Goal: Task Accomplishment & Management: Manage account settings

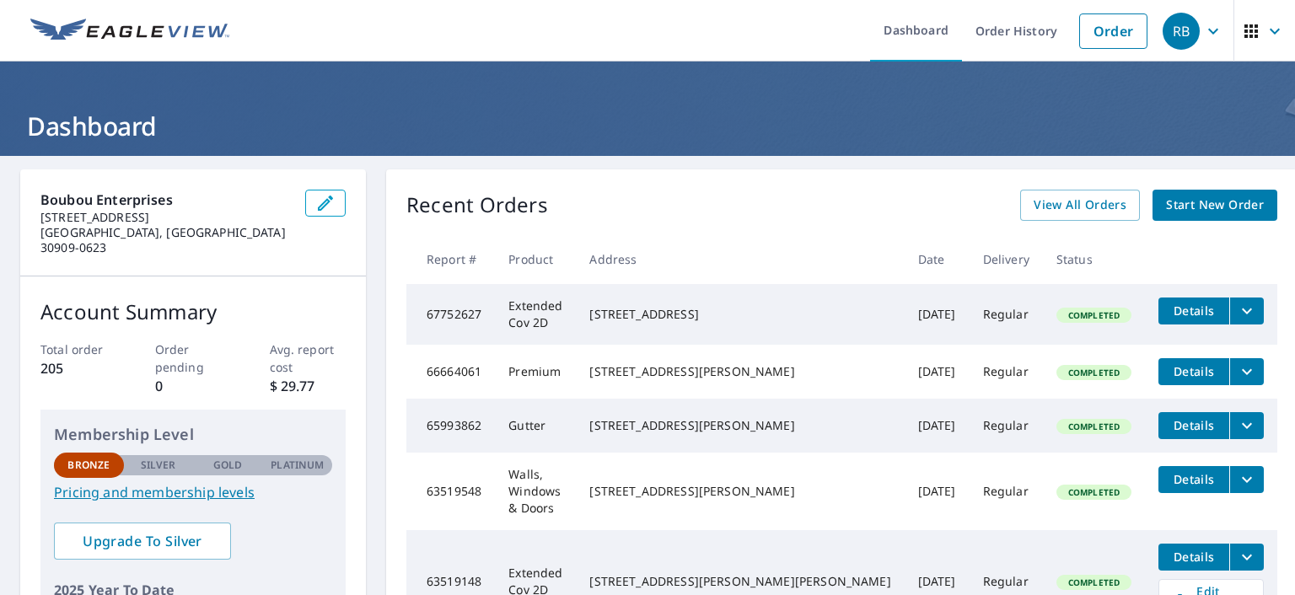
click at [1237, 307] on icon "filesDropdownBtn-67752627" at bounding box center [1247, 311] width 20 height 20
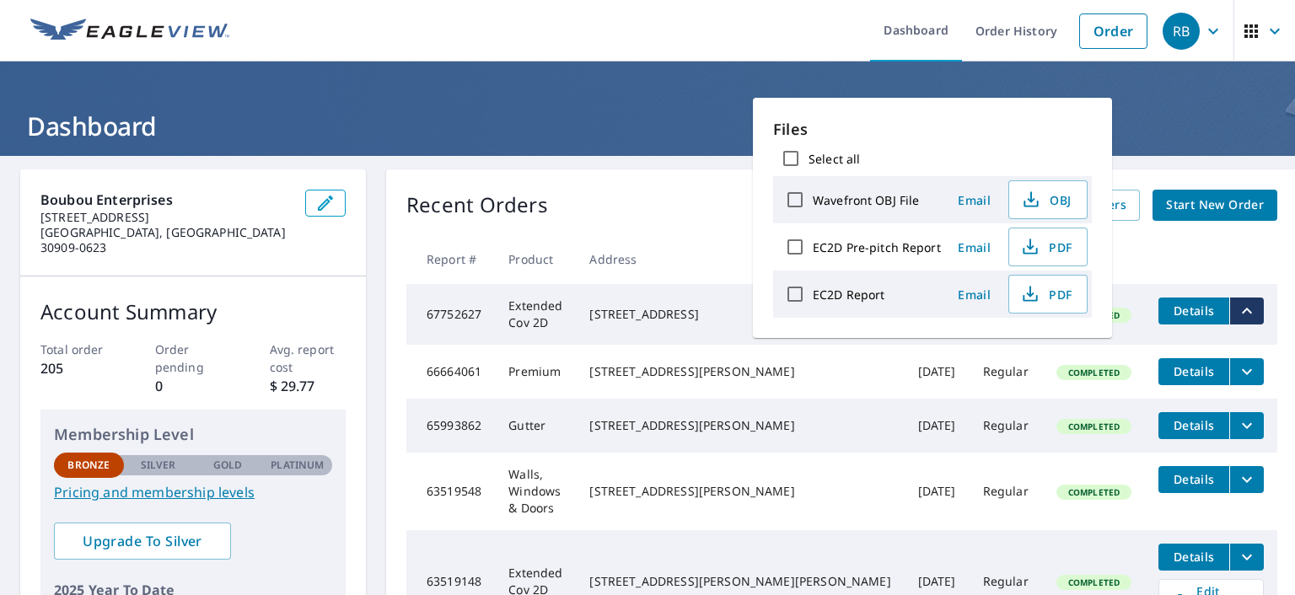
click at [1237, 307] on icon "filesDropdownBtn-67752627" at bounding box center [1247, 311] width 20 height 20
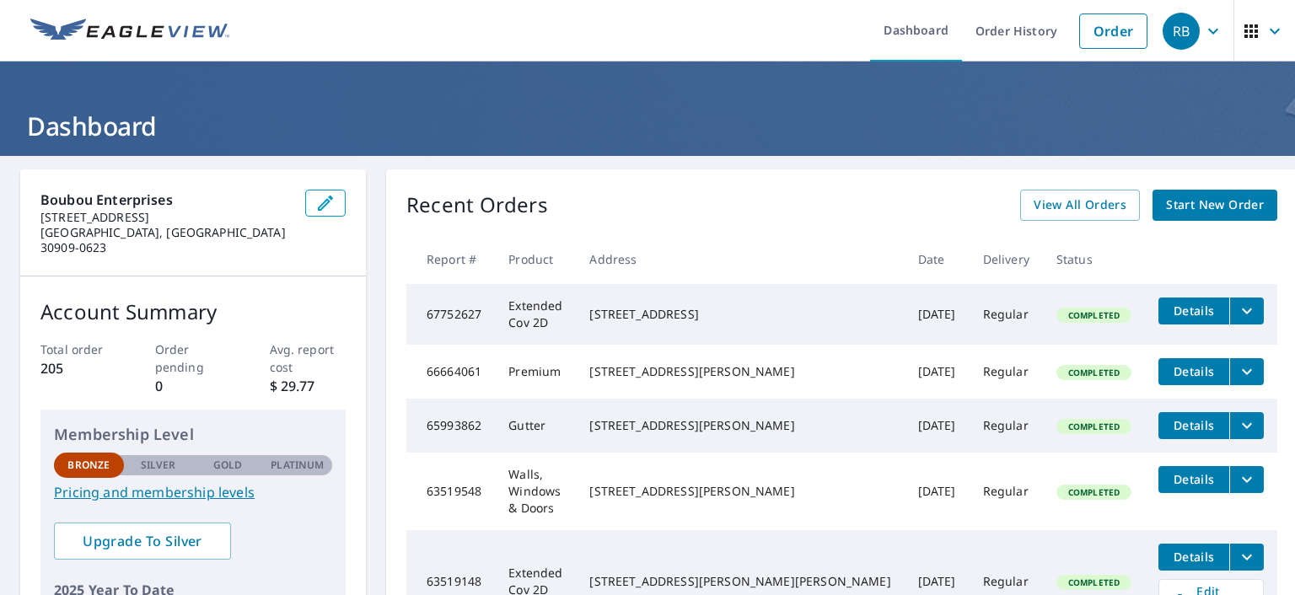
click at [1169, 313] on span "Details" at bounding box center [1194, 311] width 51 height 16
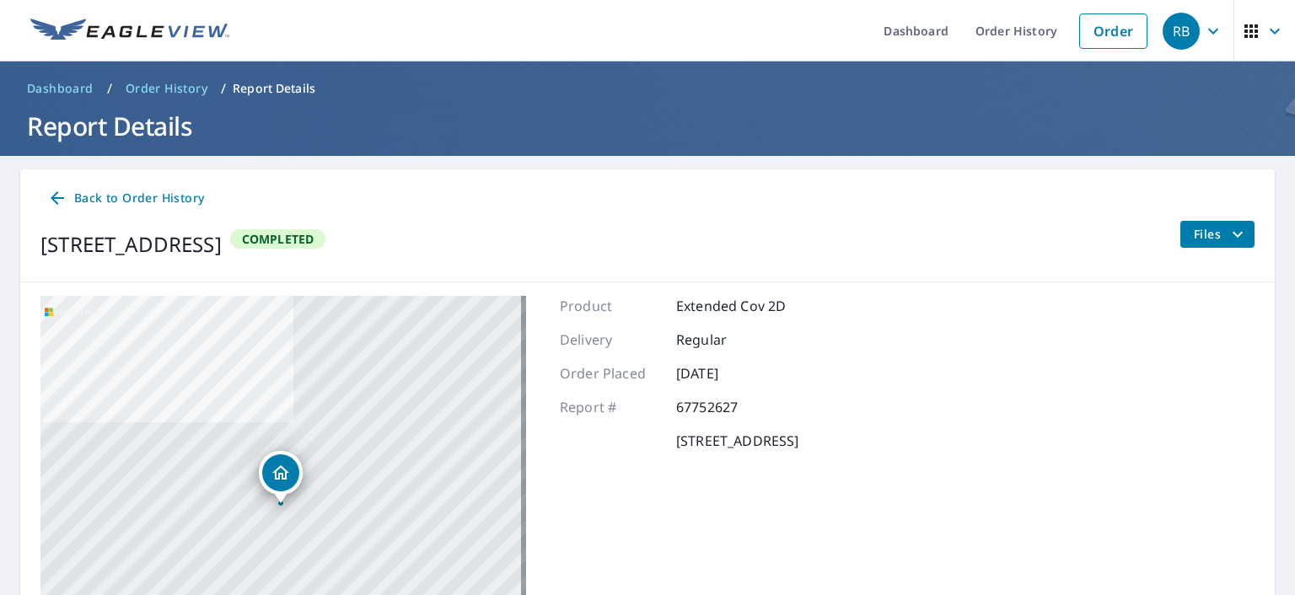
click at [61, 195] on icon at bounding box center [57, 198] width 20 height 20
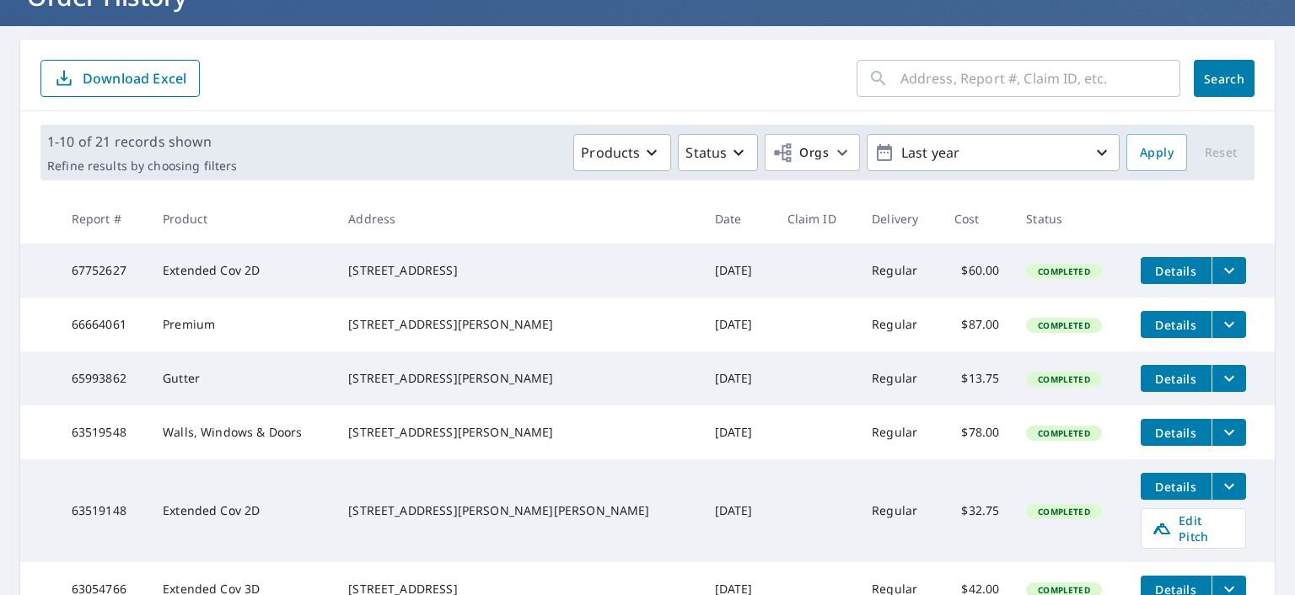
scroll to position [169, 0]
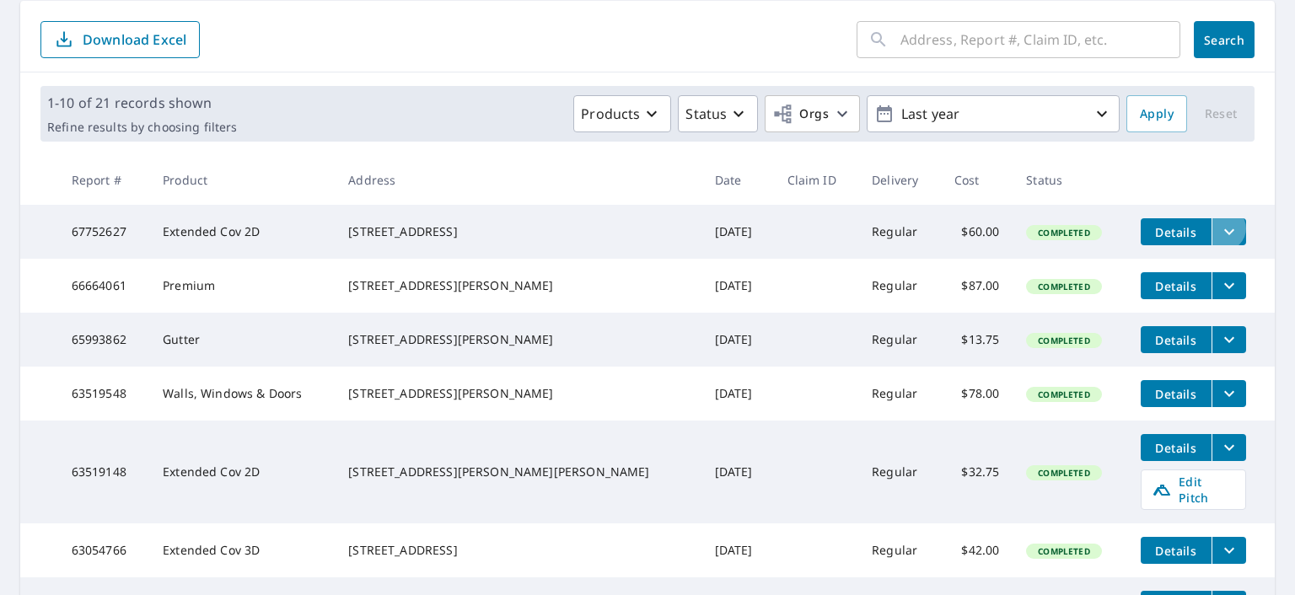
click at [1224, 229] on icon "filesDropdownBtn-67752627" at bounding box center [1229, 232] width 10 height 6
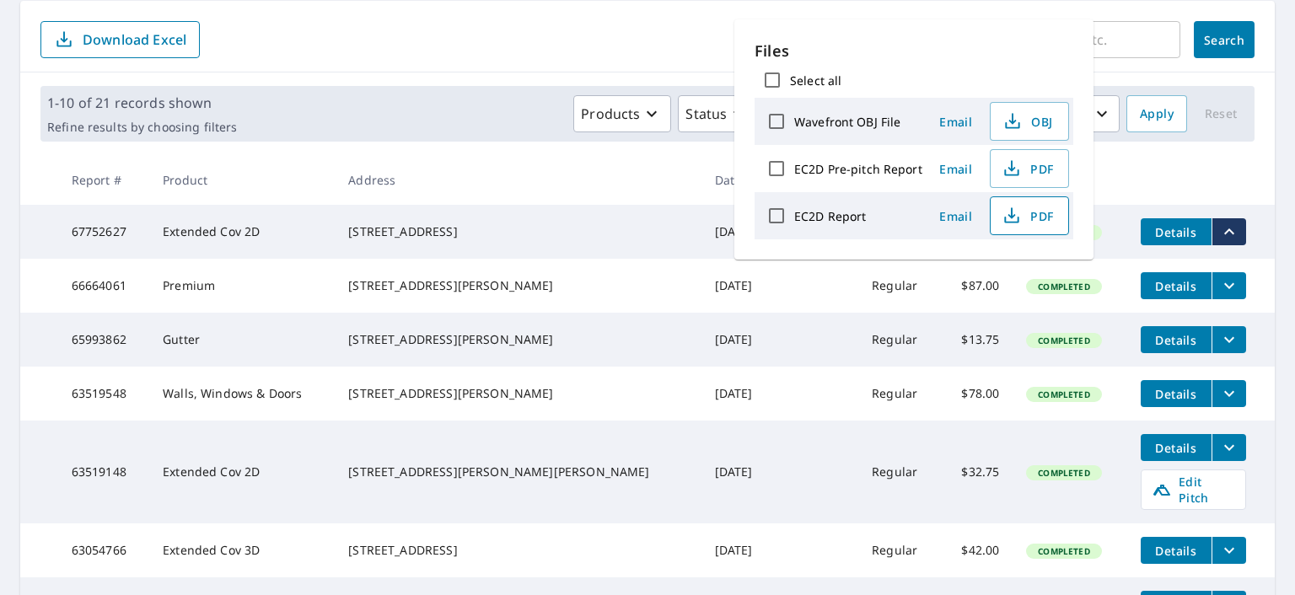
click at [1007, 206] on icon "button" at bounding box center [1012, 216] width 20 height 20
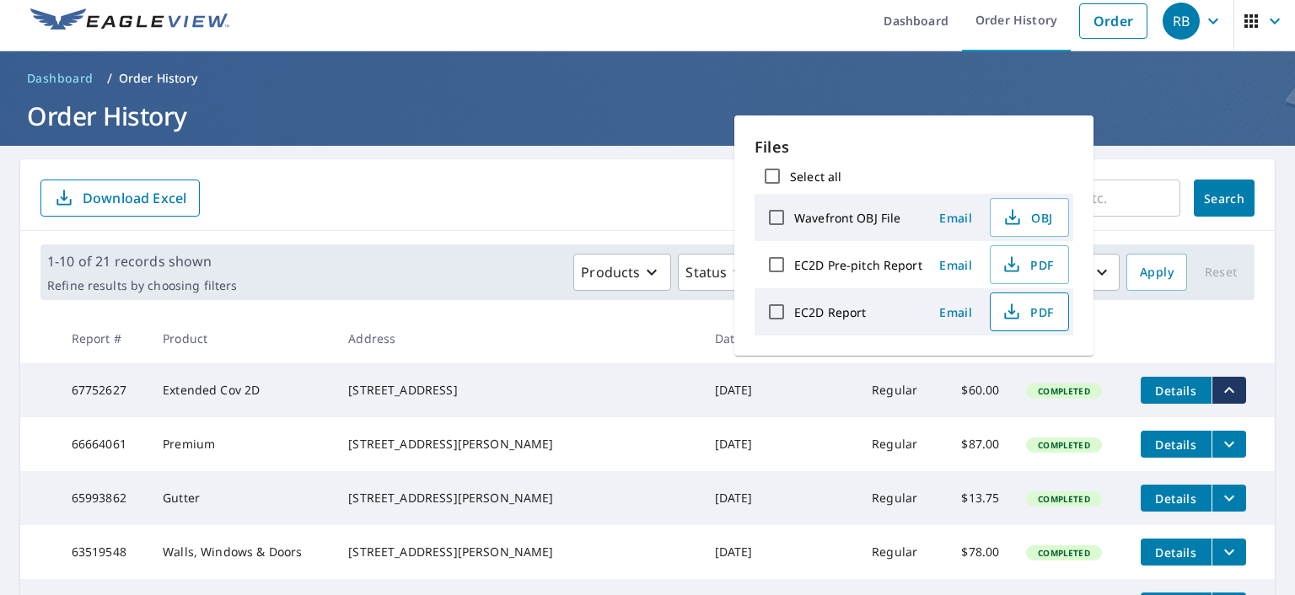
scroll to position [0, 0]
